Goal: Task Accomplishment & Management: Manage account settings

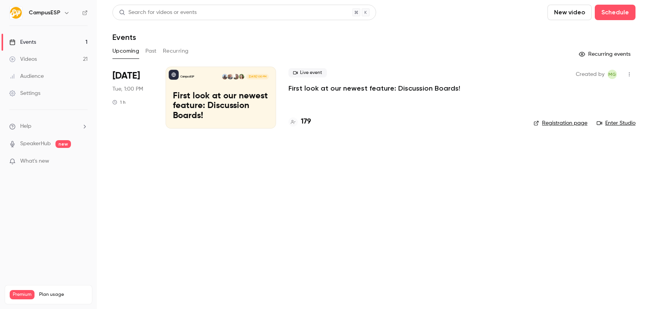
click at [37, 9] on h6 "CampusESP" at bounding box center [45, 13] width 32 height 8
click at [66, 13] on icon "button" at bounding box center [66, 13] width 3 height 2
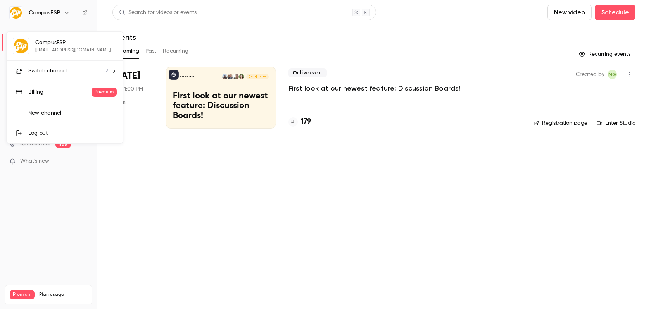
click at [51, 68] on span "Switch channel" at bounding box center [47, 71] width 39 height 8
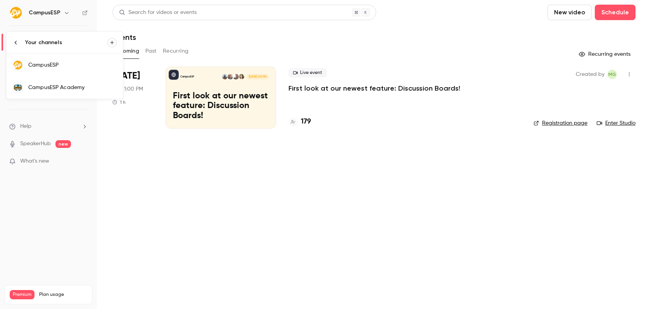
click at [69, 88] on div "CampusESP Academy" at bounding box center [72, 88] width 88 height 8
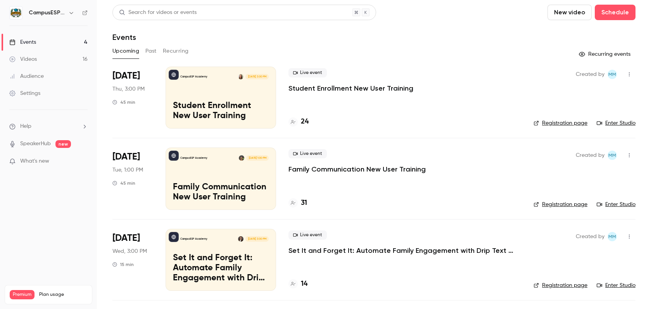
click at [152, 52] on button "Past" at bounding box center [150, 51] width 11 height 12
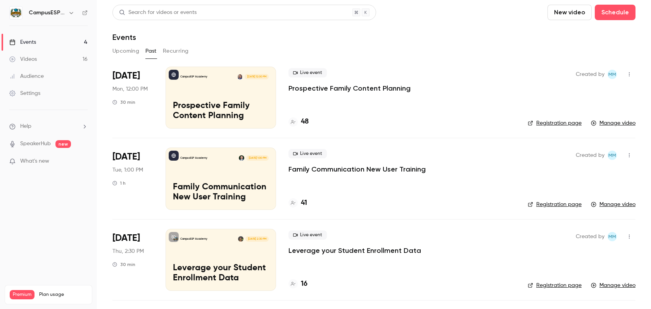
click at [251, 114] on p "Prospective Family Content Planning" at bounding box center [221, 111] width 96 height 20
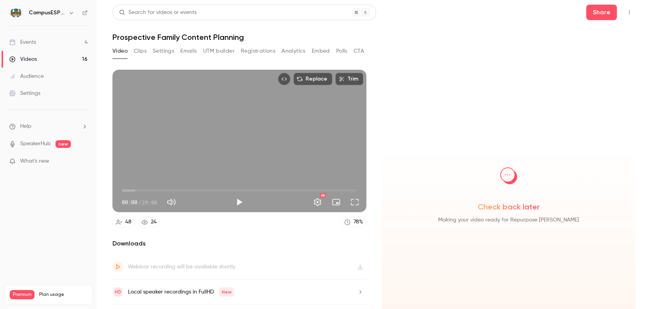
click at [189, 51] on button "Emails" at bounding box center [188, 51] width 16 height 12
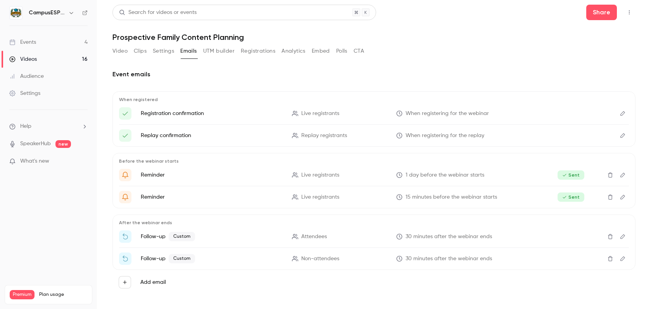
scroll to position [1, 0]
click at [152, 237] on p "Follow-up Custom" at bounding box center [212, 235] width 142 height 9
click at [173, 233] on span "Custom" at bounding box center [182, 235] width 26 height 9
click at [620, 235] on icon "Edit" at bounding box center [622, 235] width 5 height 5
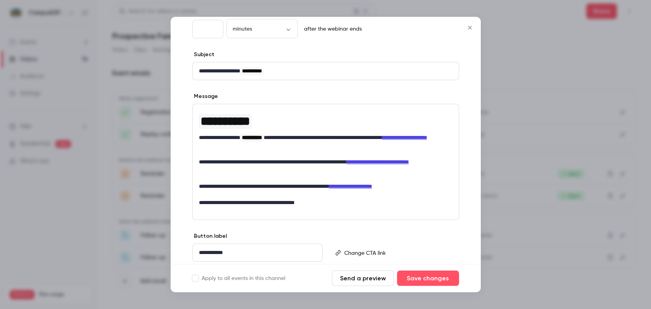
scroll to position [79, 0]
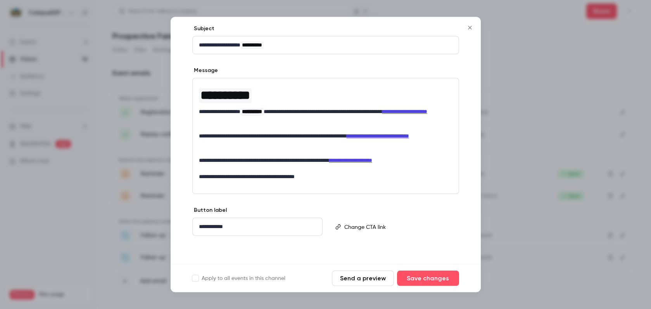
drag, startPoint x: 471, startPoint y: 30, endPoint x: 422, endPoint y: 74, distance: 66.4
click at [471, 30] on icon "Close" at bounding box center [469, 28] width 9 height 6
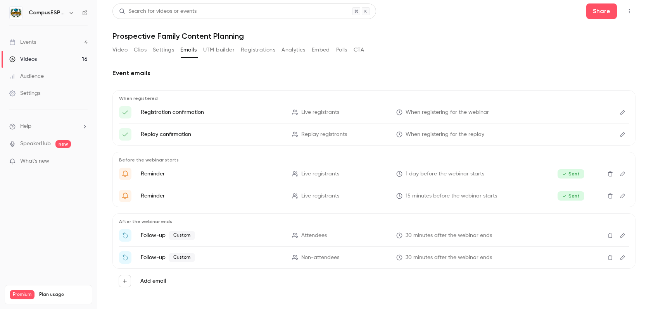
click at [620, 257] on icon "Edit" at bounding box center [623, 257] width 6 height 5
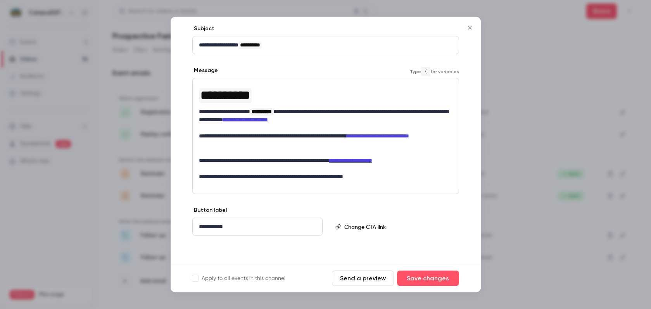
click at [268, 120] on link "**********" at bounding box center [245, 119] width 45 height 5
click at [470, 26] on icon "Close" at bounding box center [469, 28] width 9 height 6
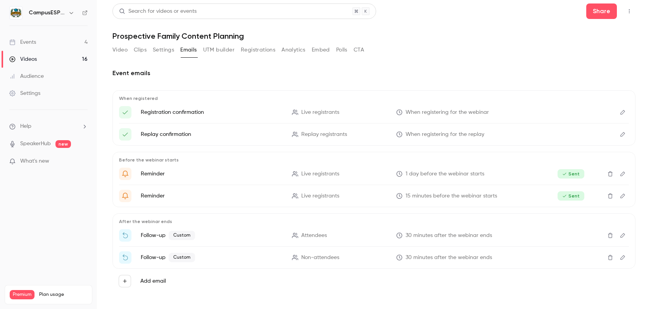
click at [617, 234] on button "Edit" at bounding box center [623, 236] width 12 height 12
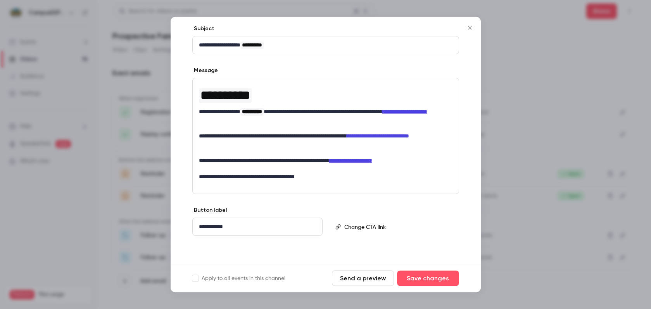
click at [340, 144] on p "**********" at bounding box center [323, 141] width 248 height 16
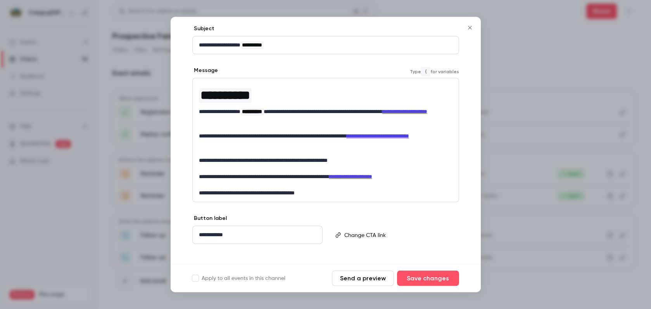
click at [469, 31] on button "Close" at bounding box center [470, 28] width 16 height 16
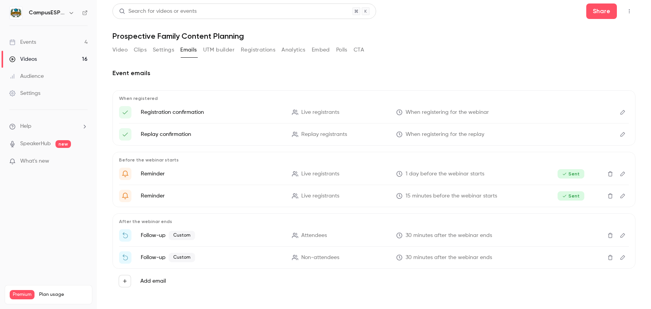
click at [620, 237] on icon "Edit" at bounding box center [623, 235] width 6 height 5
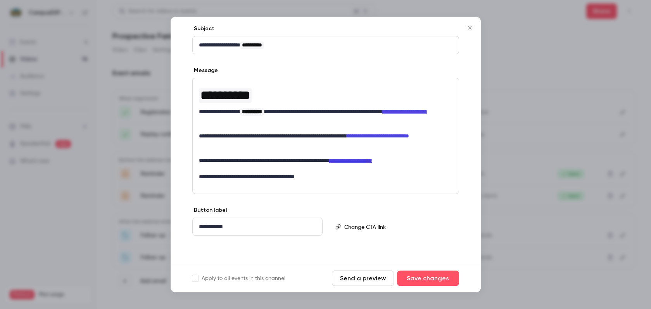
click at [567, 249] on div at bounding box center [325, 154] width 651 height 309
